Goal: Information Seeking & Learning: Learn about a topic

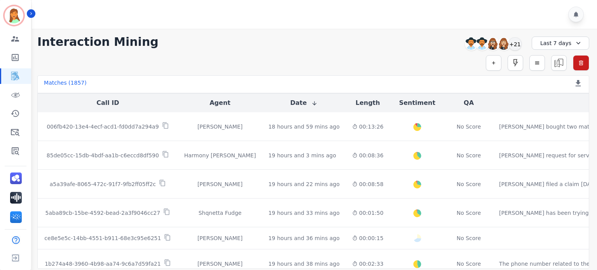
click at [546, 46] on div "Last 7 days" at bounding box center [561, 43] width 58 height 13
click at [567, 58] on li "Custom" at bounding box center [565, 61] width 39 height 8
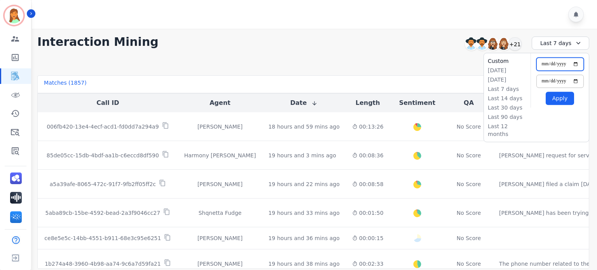
click at [578, 64] on input "**********" at bounding box center [560, 64] width 47 height 13
type input "**********"
click at [575, 81] on input "**********" at bounding box center [560, 81] width 47 height 13
type input "**********"
click at [569, 100] on button "Apply" at bounding box center [560, 98] width 28 height 13
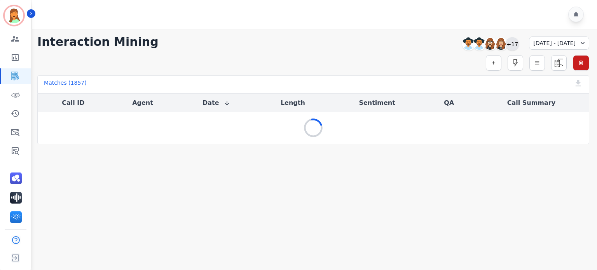
click at [506, 45] on div "+17" at bounding box center [512, 43] width 13 height 13
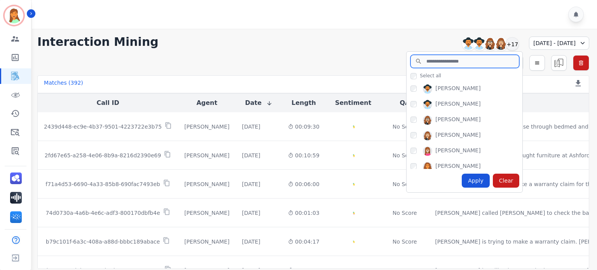
click at [434, 59] on input "search" at bounding box center [465, 61] width 109 height 13
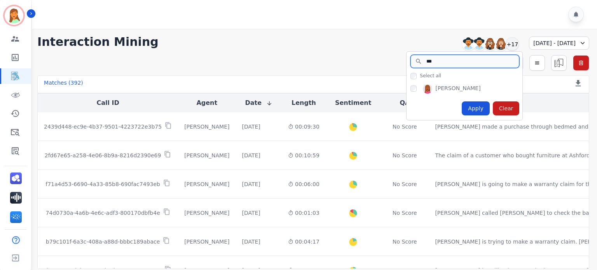
type input "***"
click at [462, 114] on div "Apply" at bounding box center [476, 108] width 28 height 14
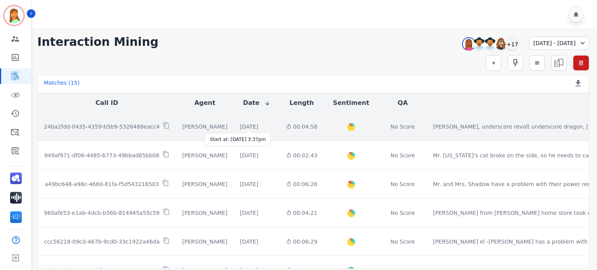
click at [258, 128] on div "2 days and 17 hours ago" at bounding box center [249, 127] width 18 height 8
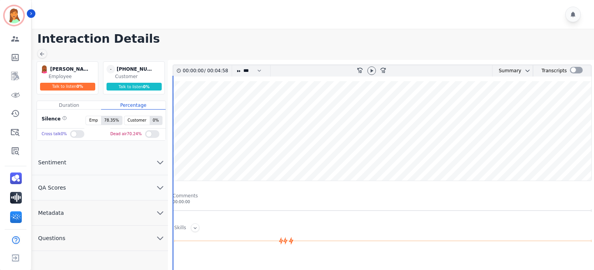
click at [160, 234] on icon "chevron down" at bounding box center [160, 238] width 9 height 9
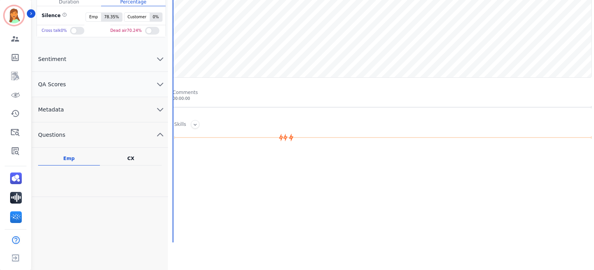
scroll to position [52, 0]
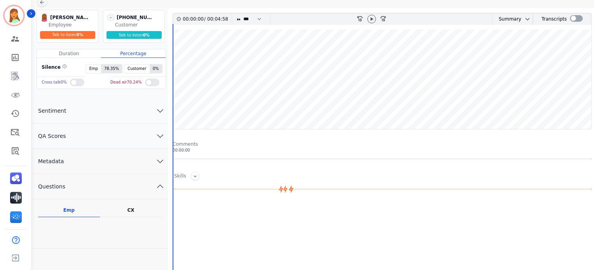
click at [164, 164] on button "Metadata" at bounding box center [100, 161] width 136 height 25
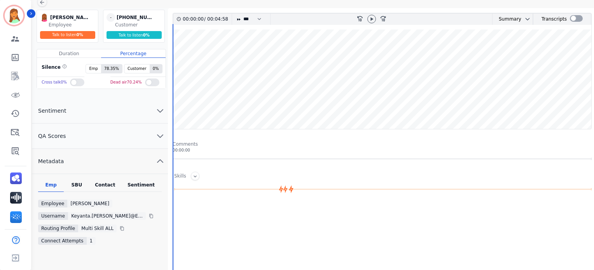
click at [103, 177] on div "Emp SBU Contact Sentiment Employee Keyanta Smith Username keyanta.smith@eccogro…" at bounding box center [100, 223] width 136 height 99
click at [103, 179] on div "Emp SBU Contact Sentiment Employee Keyanta Smith Username keyanta.smith@eccogro…" at bounding box center [100, 223] width 136 height 99
click at [103, 180] on div "Emp SBU Contact Sentiment Employee Keyanta Smith Username keyanta.smith@eccogro…" at bounding box center [100, 223] width 136 height 99
click at [102, 187] on div "Contact" at bounding box center [105, 187] width 31 height 10
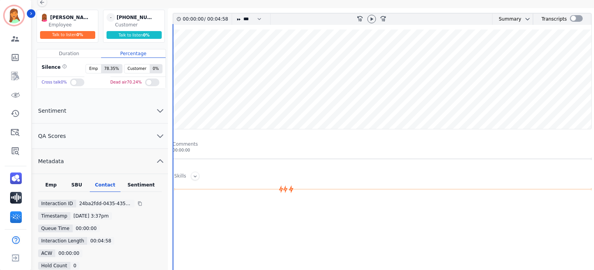
scroll to position [0, 0]
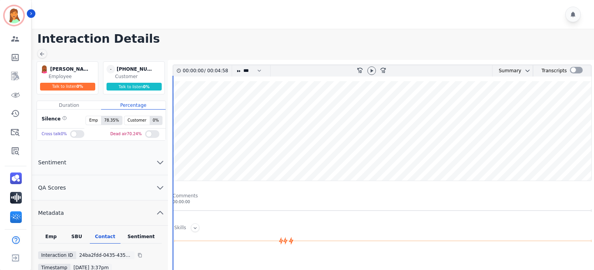
drag, startPoint x: 373, startPoint y: 70, endPoint x: 343, endPoint y: 55, distance: 33.7
click at [350, 63] on div "00:00:00 / 00:04:58 * * * **** * *** * **** rewind-10 fast-forward-10 Summary A…" at bounding box center [382, 275] width 429 height 431
click at [371, 70] on icon at bounding box center [372, 70] width 3 height 3
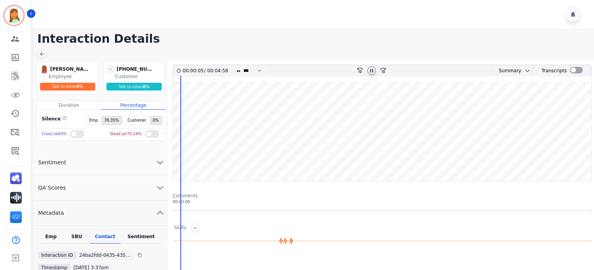
click at [274, 108] on wave at bounding box center [382, 131] width 418 height 100
click at [370, 73] on icon at bounding box center [372, 71] width 6 height 6
click at [42, 54] on icon at bounding box center [42, 54] width 6 height 6
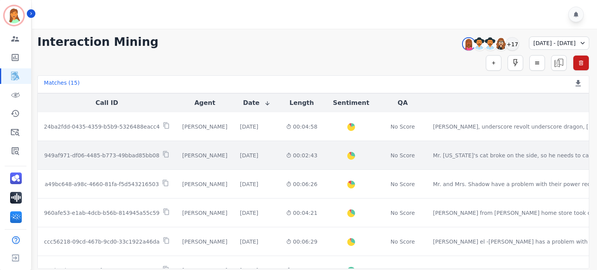
click at [277, 161] on td "2 days and 17 hours ago Start at: Fri, Aug 29th, 2025 - 3:15pm" at bounding box center [257, 155] width 46 height 29
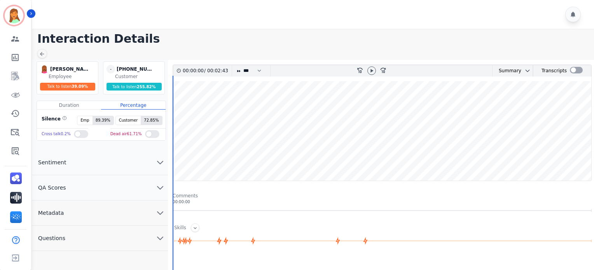
click at [107, 213] on button "Metadata" at bounding box center [100, 213] width 136 height 25
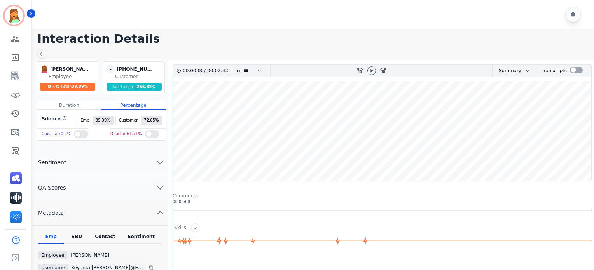
click at [103, 235] on div "Contact" at bounding box center [105, 239] width 31 height 10
click at [373, 69] on icon at bounding box center [372, 71] width 6 height 6
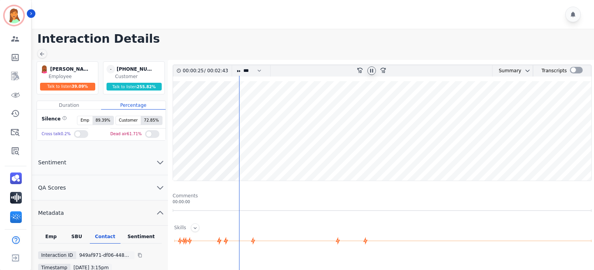
click at [373, 68] on icon at bounding box center [372, 71] width 6 height 6
click at [546, 155] on wave at bounding box center [382, 131] width 418 height 100
click at [371, 71] on icon at bounding box center [372, 71] width 6 height 6
click at [573, 70] on div at bounding box center [576, 70] width 13 height 7
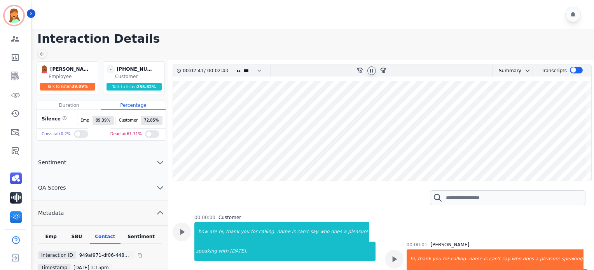
click at [371, 69] on icon at bounding box center [371, 70] width 3 height 3
click at [42, 49] on div at bounding box center [42, 53] width 10 height 9
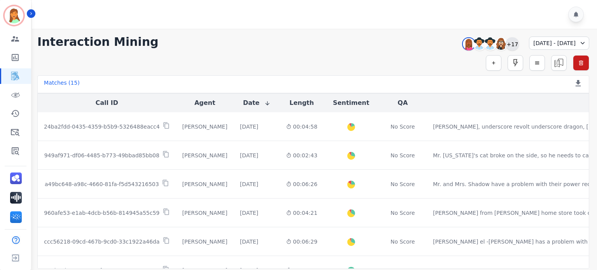
click at [506, 43] on div "+17" at bounding box center [512, 43] width 13 height 13
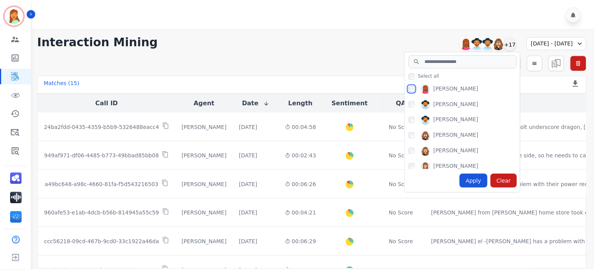
scroll to position [52, 0]
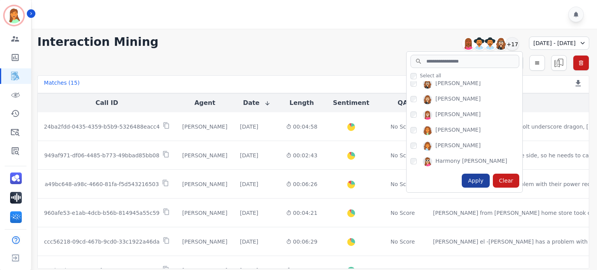
click at [462, 178] on div "Apply" at bounding box center [476, 181] width 28 height 14
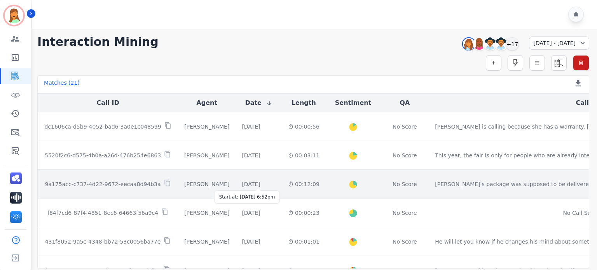
click at [260, 185] on div "2 days and 14 hours ago" at bounding box center [251, 184] width 18 height 8
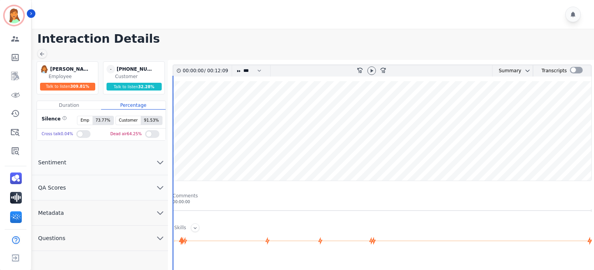
click at [151, 220] on button "Metadata" at bounding box center [100, 213] width 136 height 25
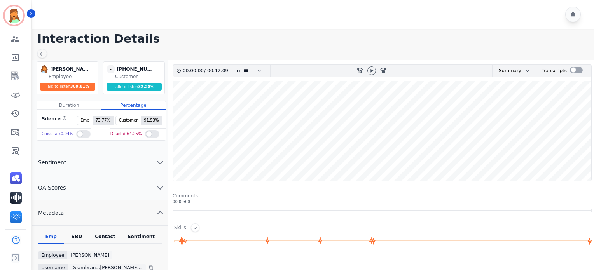
click at [103, 236] on div "Contact" at bounding box center [105, 239] width 31 height 10
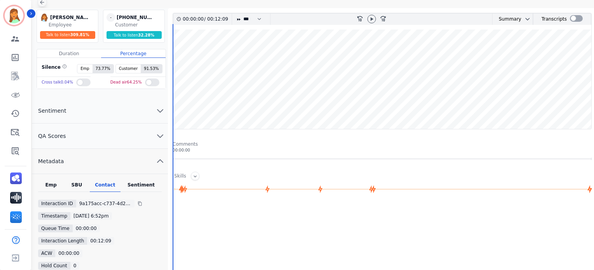
click at [43, 1] on icon at bounding box center [42, 2] width 6 height 6
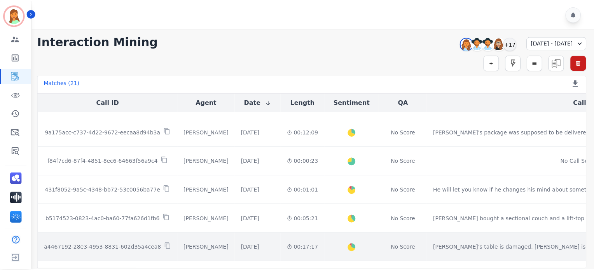
scroll to position [103, 0]
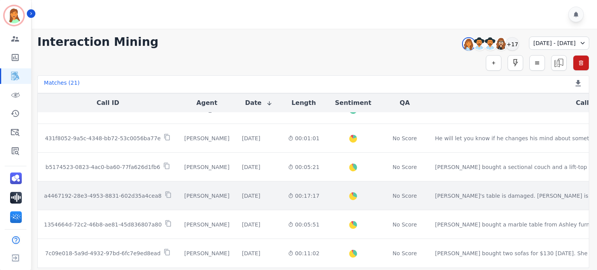
click at [268, 199] on td "2 days and 15 hours ago Start at: Fri, Aug 29th, 2025 - 5:21pm" at bounding box center [259, 196] width 46 height 29
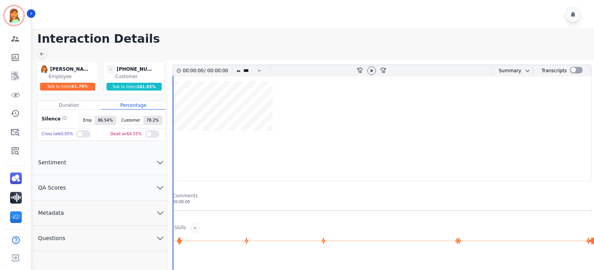
click at [117, 213] on button "Metadata" at bounding box center [100, 213] width 136 height 25
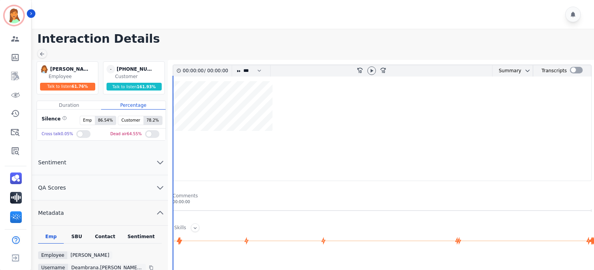
click at [115, 238] on div "Contact" at bounding box center [105, 239] width 31 height 10
click at [40, 52] on icon at bounding box center [42, 54] width 6 height 6
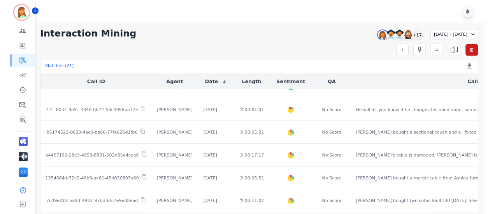
scroll to position [156, 0]
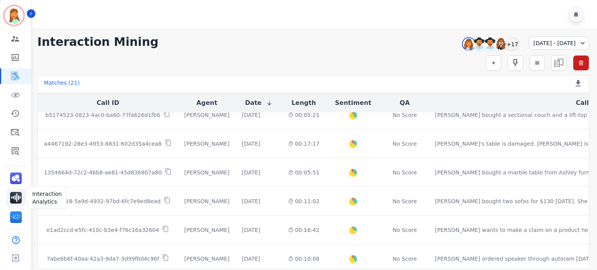
click at [19, 195] on img "Sidebar" at bounding box center [16, 198] width 12 height 12
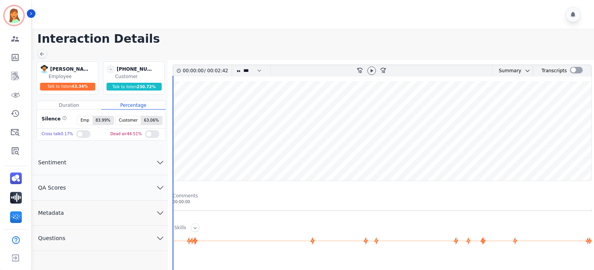
click at [156, 215] on icon "chevron down" at bounding box center [160, 212] width 9 height 9
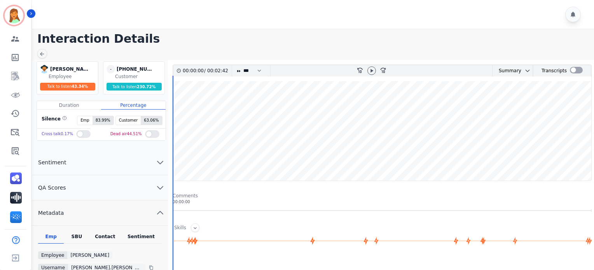
click at [108, 230] on div "Emp SBU Contact Sentiment Employee Amanda Baez Username amanda.baez@eccogroupus…" at bounding box center [100, 275] width 136 height 99
click at [108, 234] on div "Contact" at bounding box center [105, 239] width 31 height 10
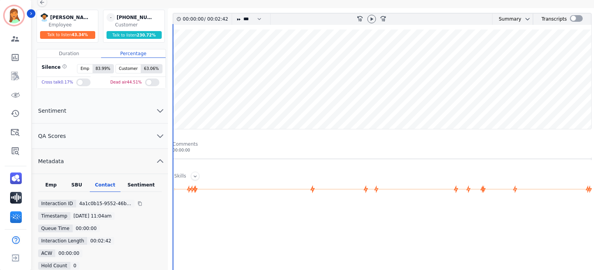
scroll to position [103, 0]
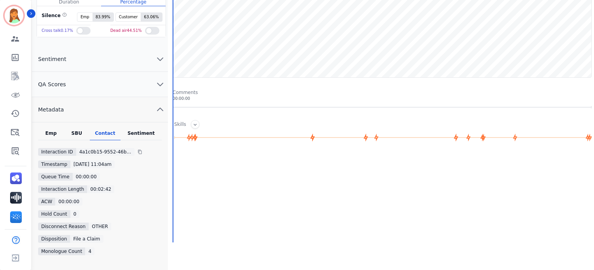
click at [145, 270] on html "Olivia Walker ID: Olivia_Walker Engagement Team Metrics Interaction Mining Virt…" at bounding box center [297, 106] width 594 height 418
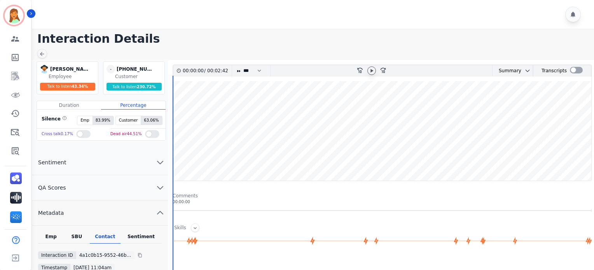
click at [371, 72] on icon at bounding box center [372, 70] width 3 height 3
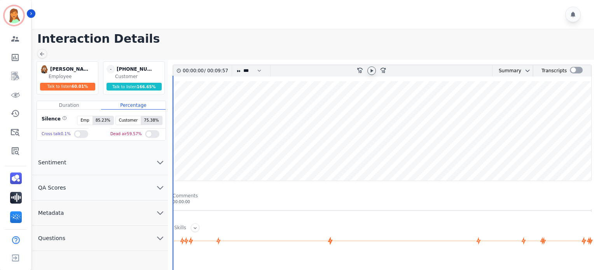
click at [371, 66] on div at bounding box center [371, 70] width 9 height 9
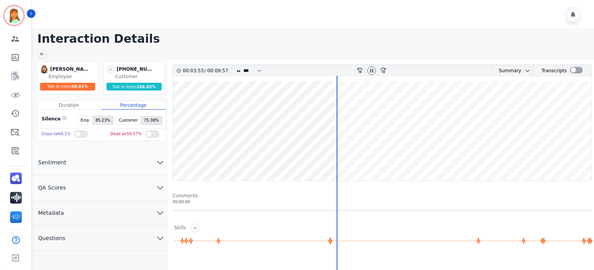
drag, startPoint x: 429, startPoint y: 163, endPoint x: 427, endPoint y: 157, distance: 5.7
click at [429, 163] on wave at bounding box center [382, 131] width 418 height 100
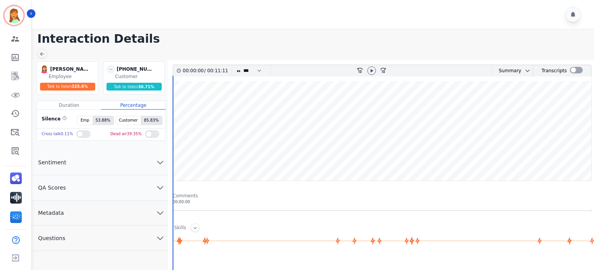
click at [367, 66] on div at bounding box center [372, 70] width 12 height 11
click at [373, 72] on icon at bounding box center [372, 71] width 6 height 6
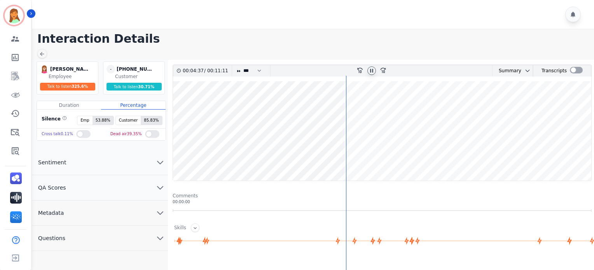
click at [371, 68] on icon at bounding box center [372, 71] width 6 height 6
click at [371, 70] on icon at bounding box center [372, 70] width 3 height 3
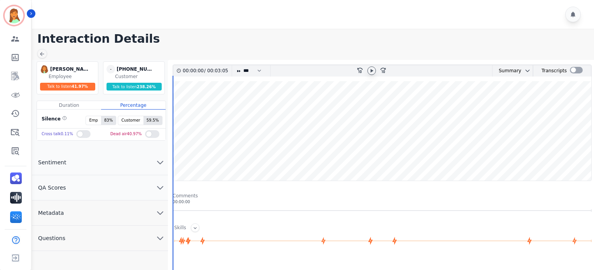
click at [370, 72] on icon at bounding box center [372, 71] width 6 height 6
click at [374, 70] on icon at bounding box center [372, 71] width 6 height 6
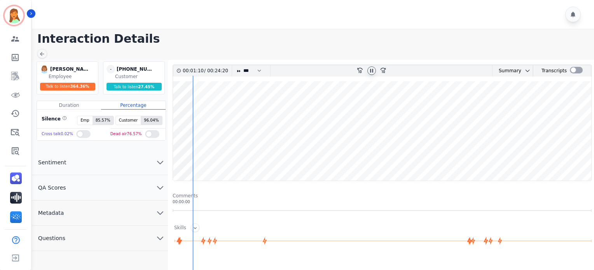
click at [375, 70] on div at bounding box center [371, 70] width 9 height 9
click at [373, 69] on icon at bounding box center [372, 71] width 6 height 6
click at [370, 67] on div at bounding box center [371, 70] width 9 height 9
click at [371, 72] on icon at bounding box center [372, 71] width 6 height 6
click at [463, 161] on wave at bounding box center [382, 131] width 418 height 100
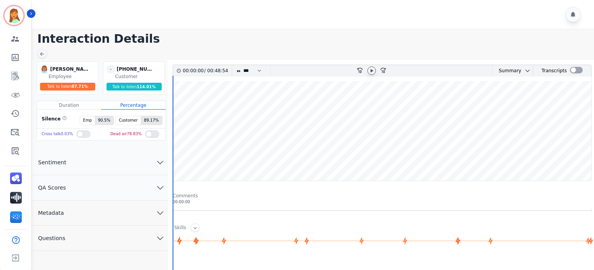
click at [372, 70] on icon at bounding box center [372, 70] width 3 height 3
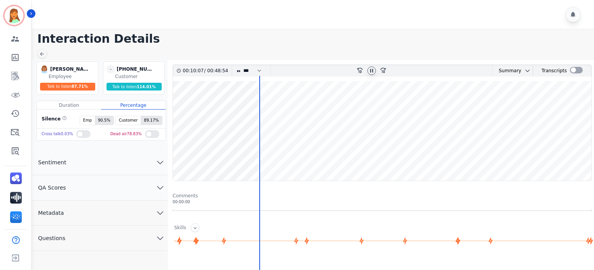
click at [272, 112] on wave at bounding box center [382, 131] width 418 height 100
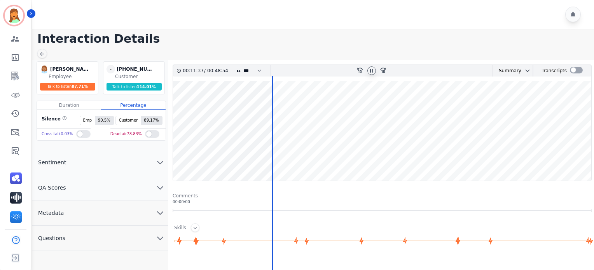
click at [288, 111] on wave at bounding box center [382, 131] width 418 height 100
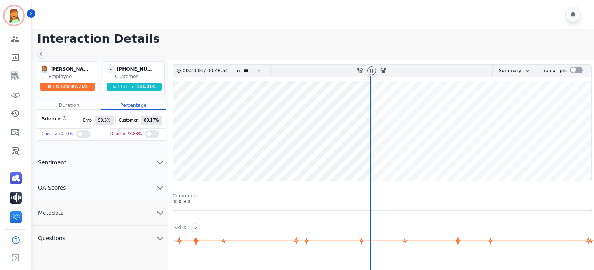
click at [398, 154] on wave at bounding box center [382, 131] width 418 height 100
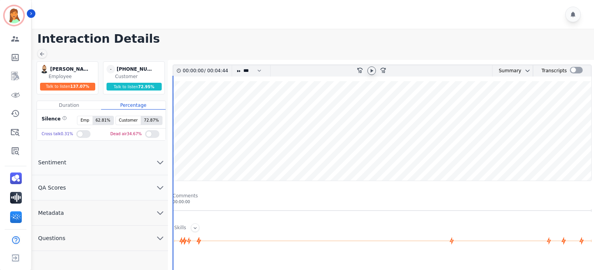
click at [369, 70] on icon at bounding box center [372, 71] width 6 height 6
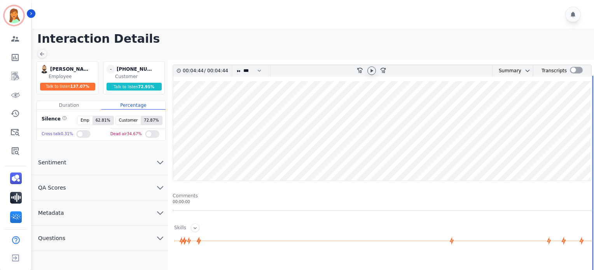
click at [334, 35] on h1 "Interaction Details" at bounding box center [315, 39] width 557 height 14
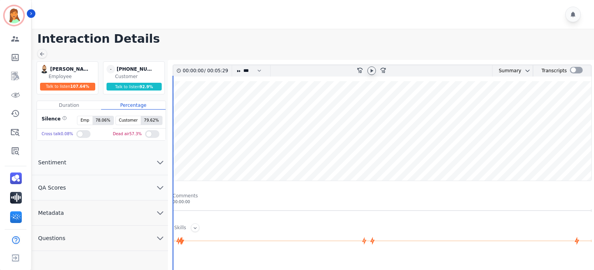
click at [371, 69] on icon at bounding box center [372, 70] width 3 height 3
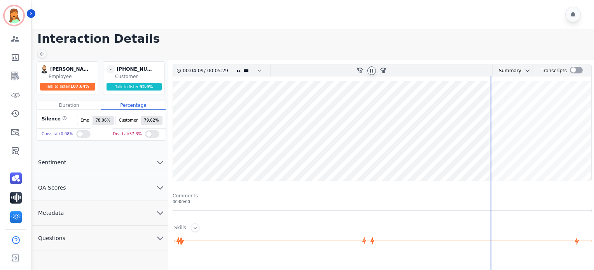
click at [367, 68] on div at bounding box center [372, 70] width 12 height 11
click at [370, 72] on icon at bounding box center [371, 70] width 3 height 3
click at [374, 69] on icon at bounding box center [372, 71] width 6 height 6
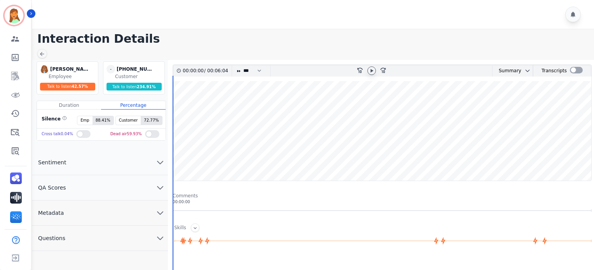
click at [372, 68] on icon at bounding box center [372, 71] width 6 height 6
click at [367, 32] on h1 "Interaction Details" at bounding box center [315, 39] width 557 height 14
click at [374, 70] on div at bounding box center [371, 70] width 9 height 9
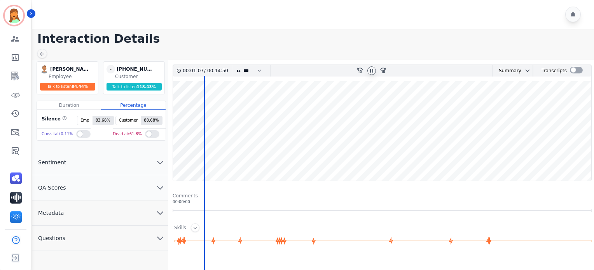
click at [374, 70] on icon at bounding box center [372, 71] width 6 height 6
click at [384, 79] on div "00:01:07 / 00:14:50 * * * **** * *** * **** rewind-10 fast-forward-10 Summary A…" at bounding box center [382, 123] width 419 height 117
click at [370, 70] on icon at bounding box center [372, 71] width 6 height 6
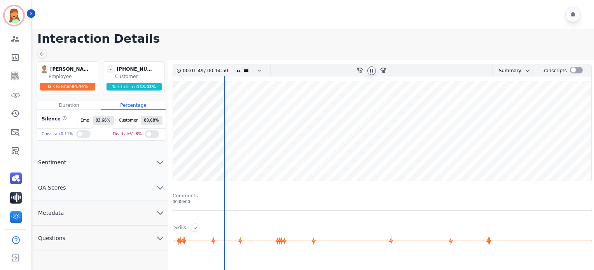
click at [372, 73] on icon at bounding box center [372, 71] width 6 height 6
click at [369, 71] on icon at bounding box center [372, 71] width 6 height 6
click at [372, 70] on icon at bounding box center [372, 70] width 3 height 3
click at [518, 126] on wave at bounding box center [382, 131] width 418 height 100
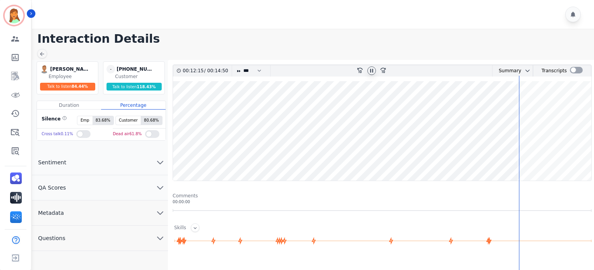
click at [546, 112] on wave at bounding box center [382, 131] width 418 height 100
click at [490, 158] on wave at bounding box center [382, 131] width 418 height 100
click at [486, 157] on wave at bounding box center [382, 131] width 418 height 100
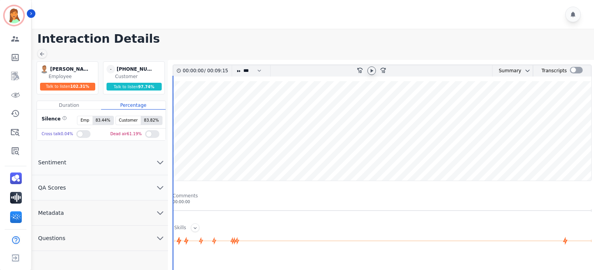
click at [373, 71] on icon at bounding box center [372, 71] width 6 height 6
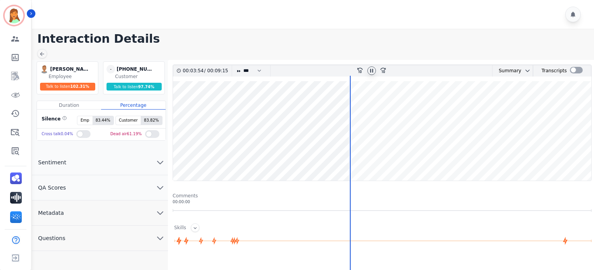
click at [428, 155] on wave at bounding box center [382, 131] width 418 height 100
click at [504, 161] on wave at bounding box center [382, 131] width 418 height 100
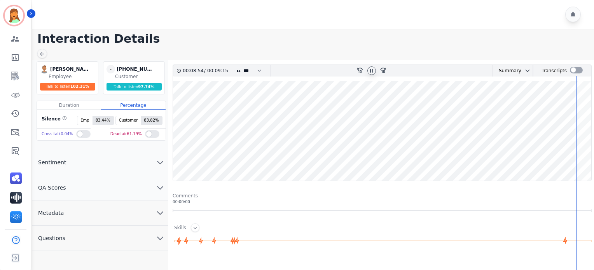
click at [372, 70] on icon at bounding box center [372, 71] width 6 height 6
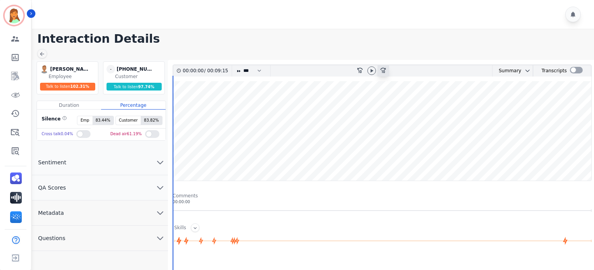
click at [378, 66] on div "fast-forward-10" at bounding box center [384, 70] width 12 height 11
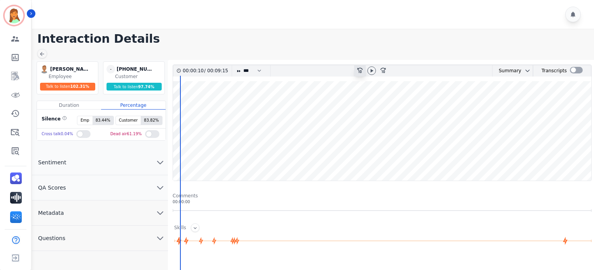
click at [359, 69] on icon at bounding box center [359, 70] width 5 height 5
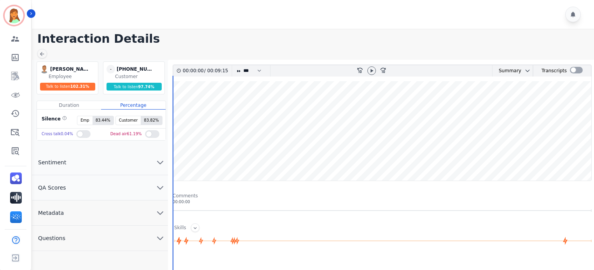
click at [376, 70] on div at bounding box center [372, 70] width 12 height 11
click at [372, 71] on icon at bounding box center [372, 71] width 6 height 6
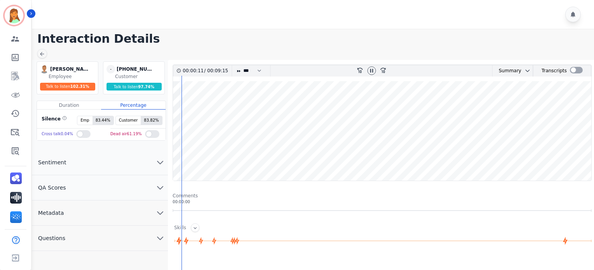
click at [372, 68] on icon at bounding box center [372, 71] width 6 height 6
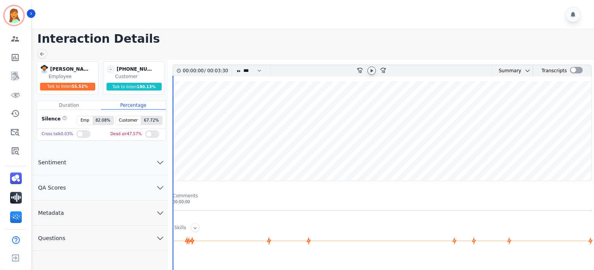
click at [372, 70] on icon at bounding box center [372, 70] width 3 height 3
click at [373, 70] on icon at bounding box center [372, 71] width 6 height 6
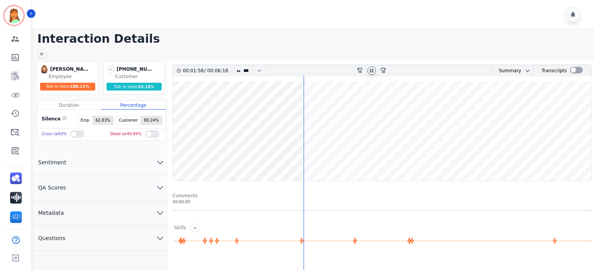
click at [374, 68] on icon at bounding box center [372, 71] width 6 height 6
click at [372, 68] on icon at bounding box center [372, 71] width 6 height 6
click at [370, 72] on icon at bounding box center [371, 70] width 3 height 3
click at [372, 70] on icon at bounding box center [372, 70] width 3 height 3
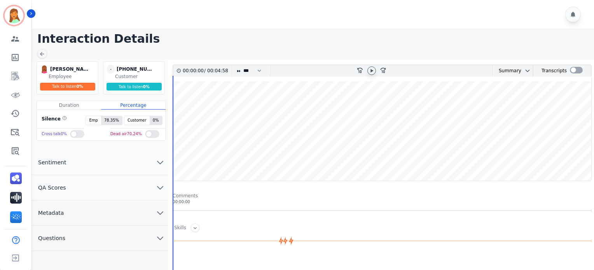
click at [371, 70] on icon at bounding box center [372, 70] width 3 height 3
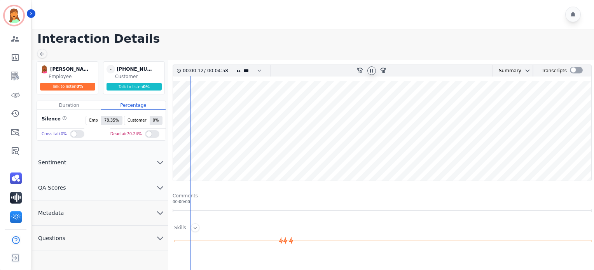
click at [270, 106] on wave at bounding box center [382, 131] width 418 height 100
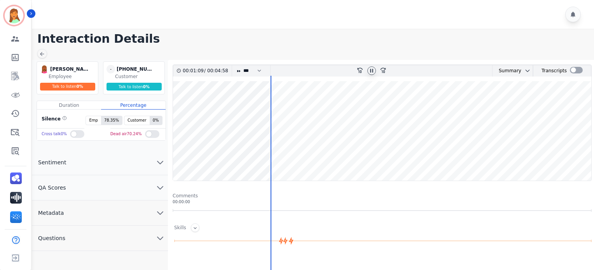
click at [273, 106] on wave at bounding box center [382, 131] width 418 height 100
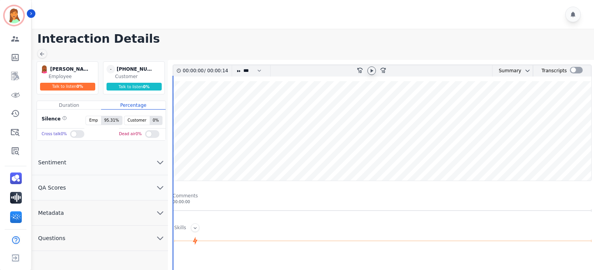
click at [374, 72] on icon at bounding box center [372, 71] width 6 height 6
click at [369, 71] on icon at bounding box center [372, 71] width 6 height 6
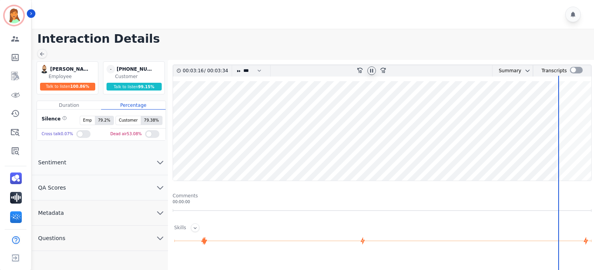
click at [194, 159] on wave at bounding box center [382, 131] width 418 height 100
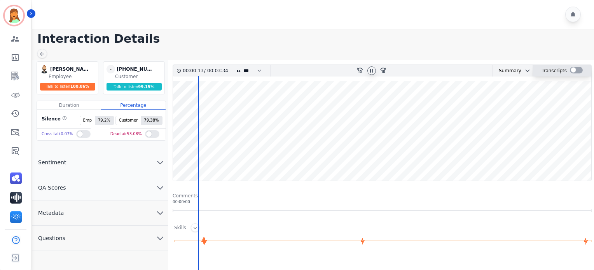
click at [572, 68] on div at bounding box center [576, 70] width 13 height 7
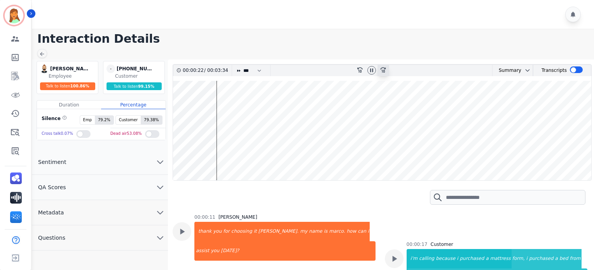
drag, startPoint x: 373, startPoint y: 71, endPoint x: 380, endPoint y: 76, distance: 9.1
click at [373, 71] on icon at bounding box center [371, 70] width 3 height 3
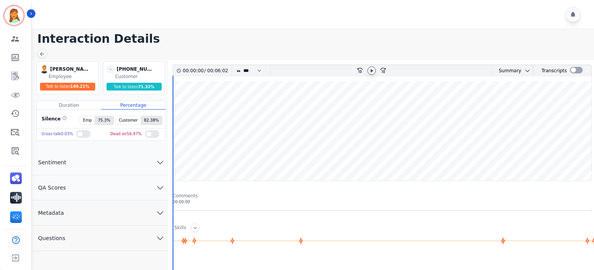
click at [373, 69] on icon at bounding box center [372, 71] width 6 height 6
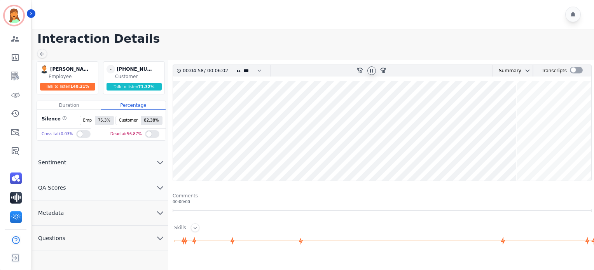
click at [373, 70] on icon at bounding box center [371, 70] width 3 height 3
